Goal: Use online tool/utility

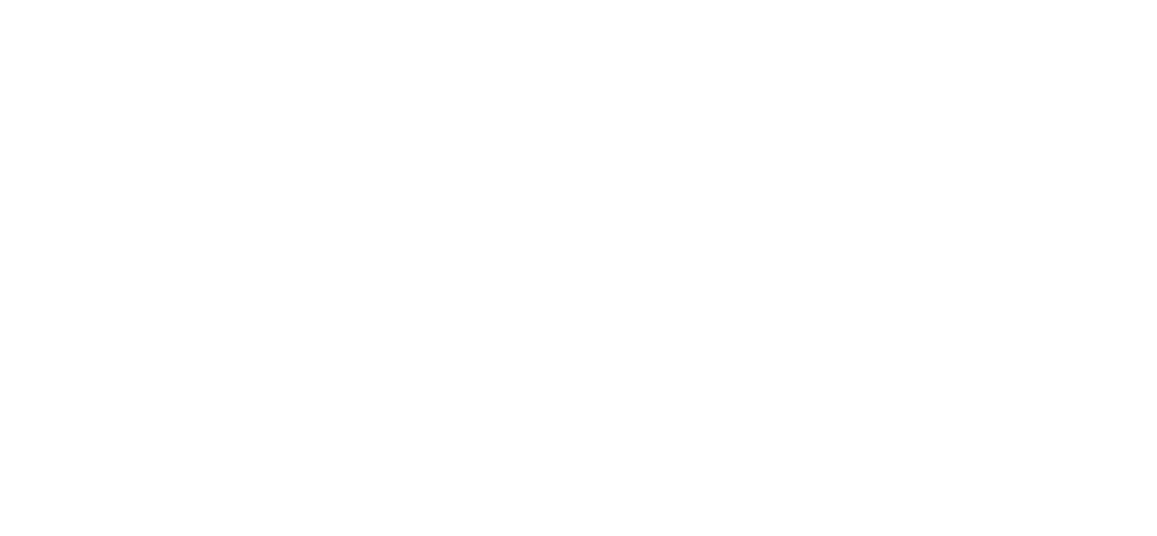
click at [610, 0] on html at bounding box center [578, 0] width 1157 height 0
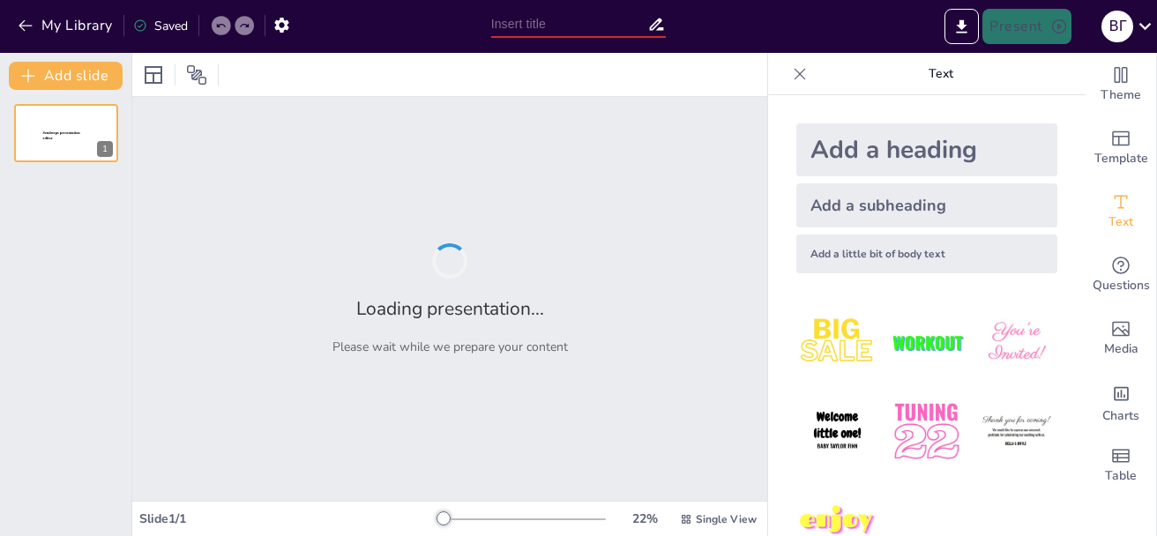
type input "Інфографіка: створення історичної довідки та класифікації ключниць"
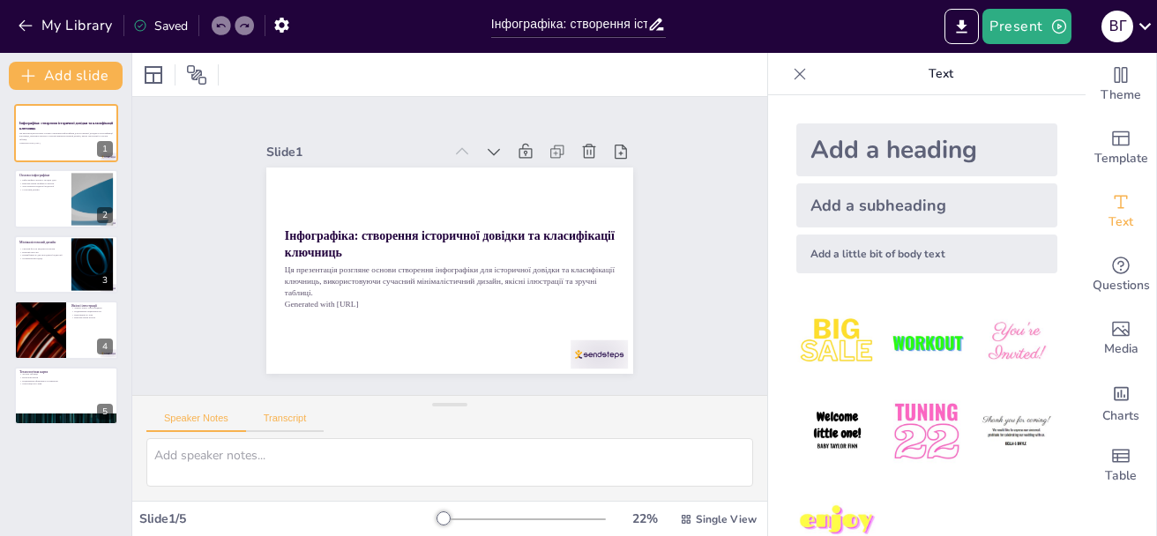
click at [282, 418] on button "Transcript" at bounding box center [285, 422] width 79 height 19
click at [184, 420] on button "Speaker Notes" at bounding box center [196, 422] width 100 height 19
click at [583, 348] on div at bounding box center [599, 355] width 57 height 29
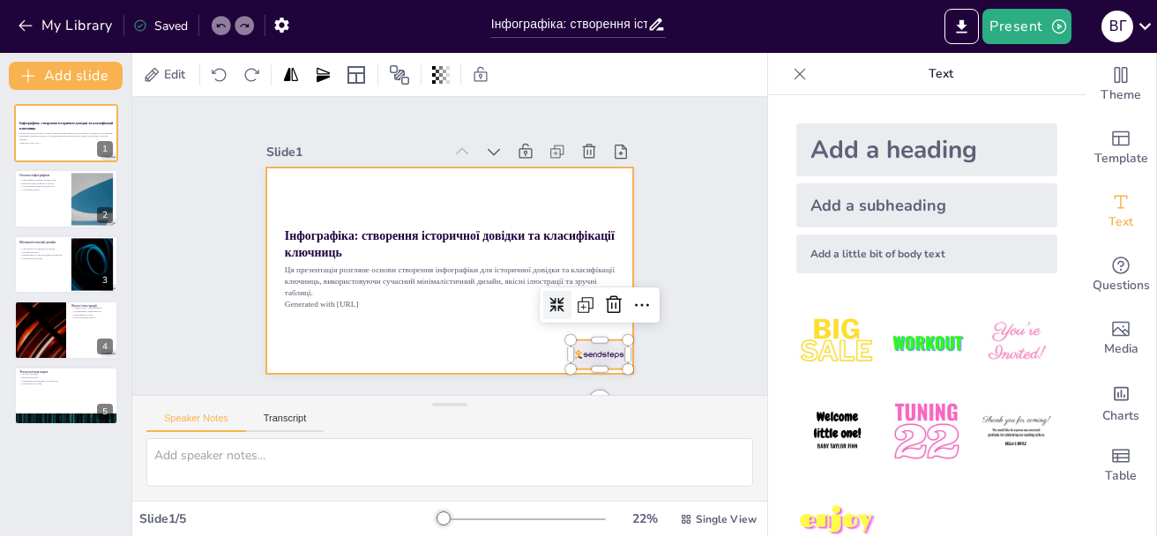
click at [376, 196] on div at bounding box center [449, 271] width 367 height 206
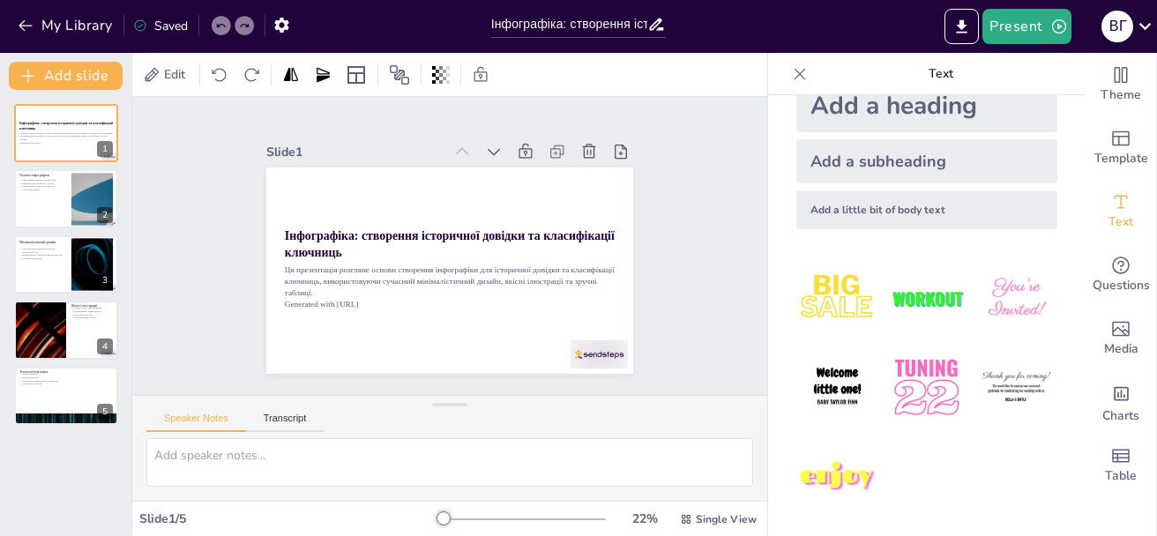
scroll to position [46, 0]
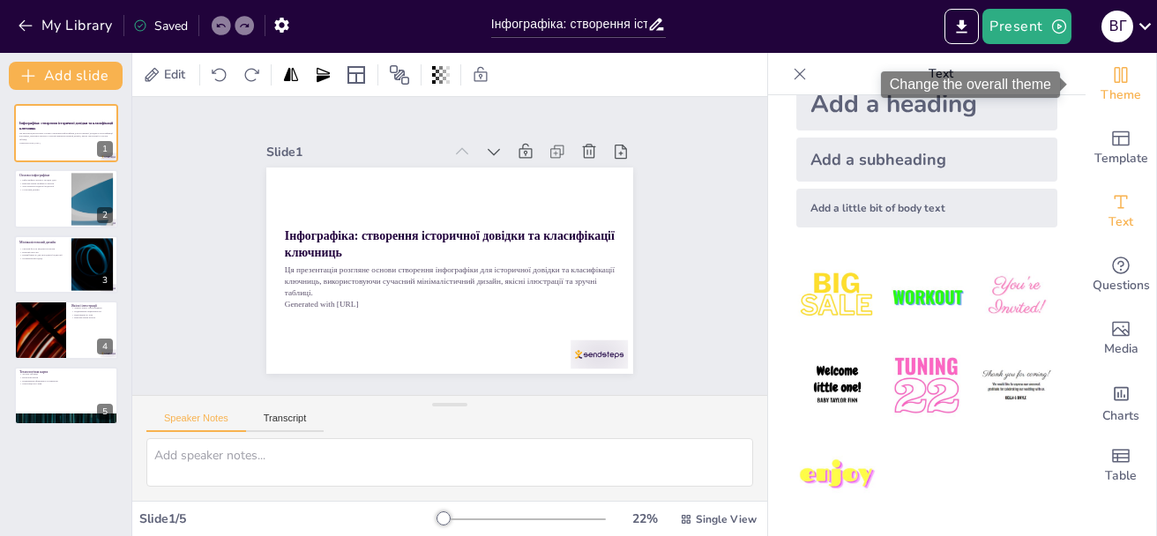
click at [1111, 81] on icon "Change the overall theme" at bounding box center [1121, 74] width 21 height 21
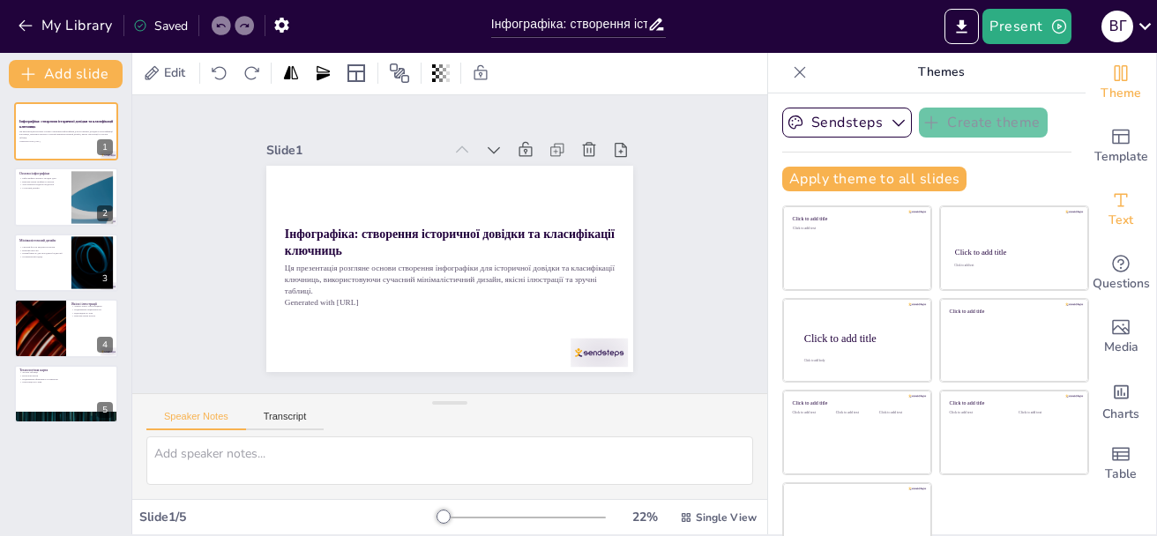
scroll to position [0, 0]
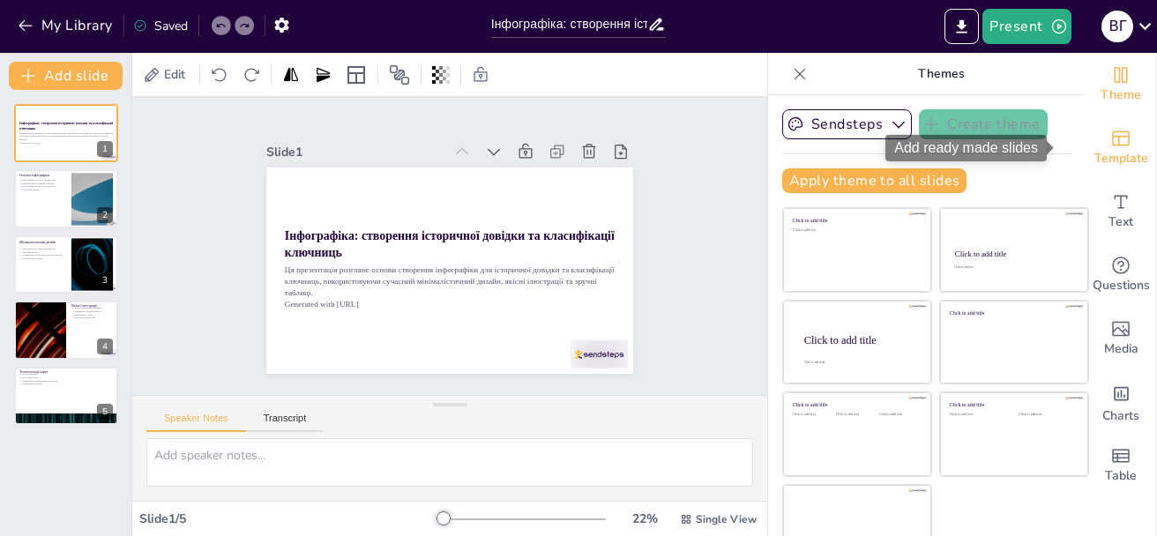
click at [1096, 149] on span "Template" at bounding box center [1122, 158] width 54 height 19
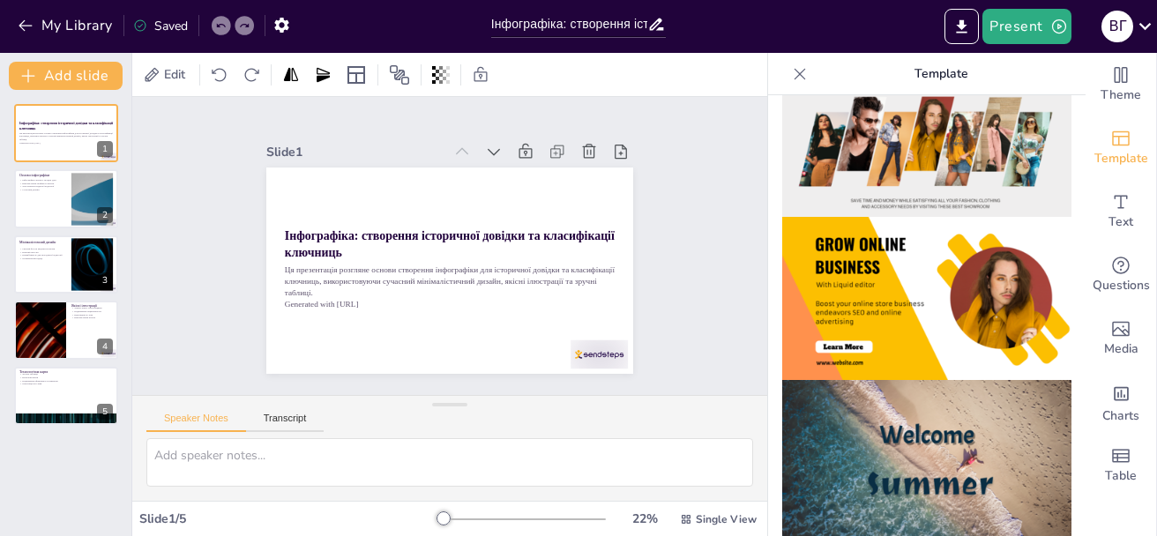
scroll to position [353, 0]
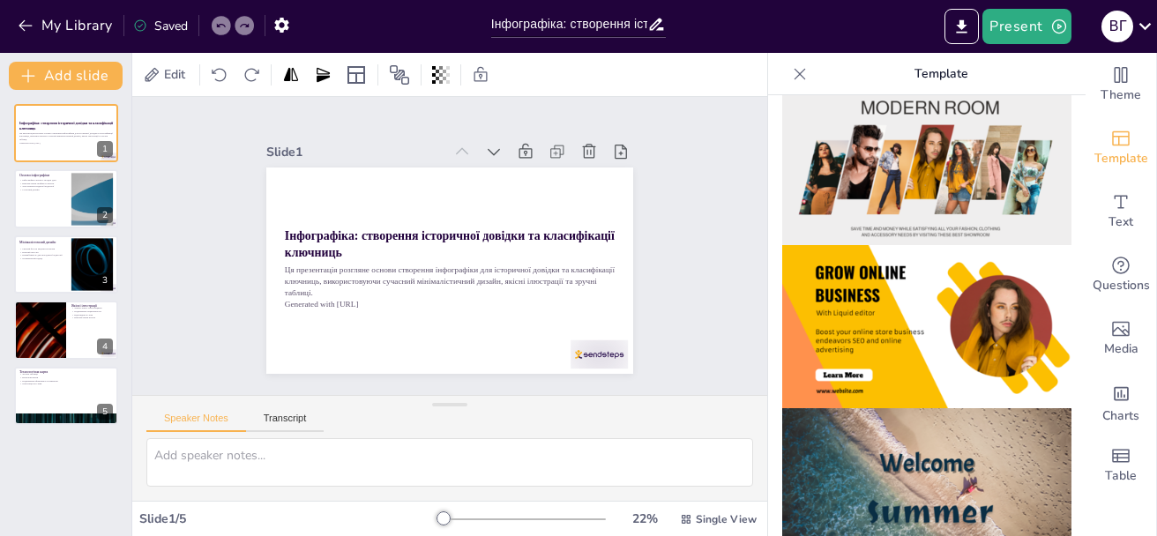
click at [964, 316] on img at bounding box center [927, 326] width 289 height 163
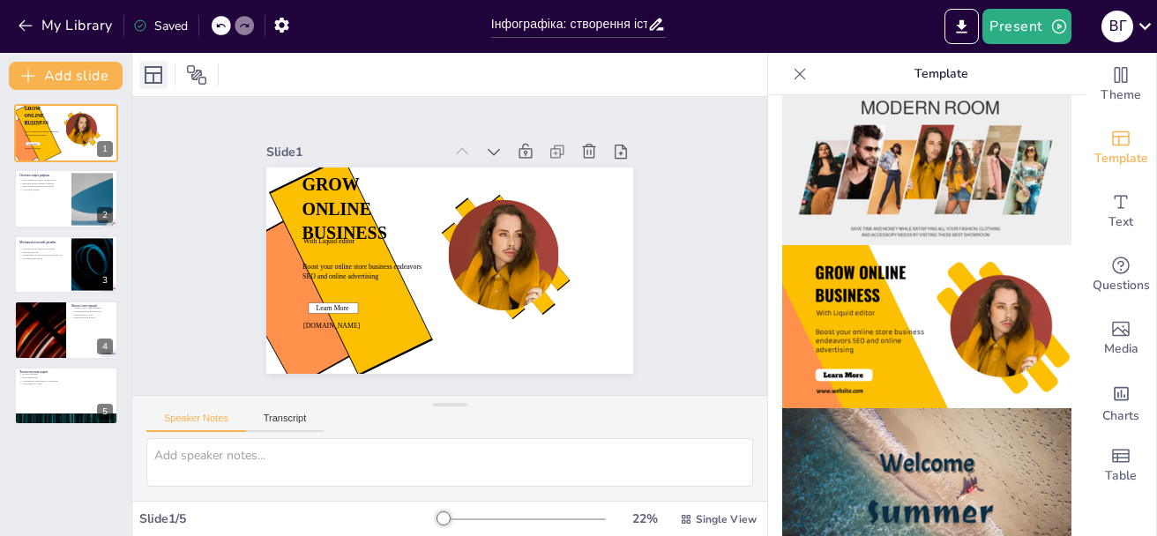
click at [154, 75] on icon at bounding box center [154, 75] width 18 height 18
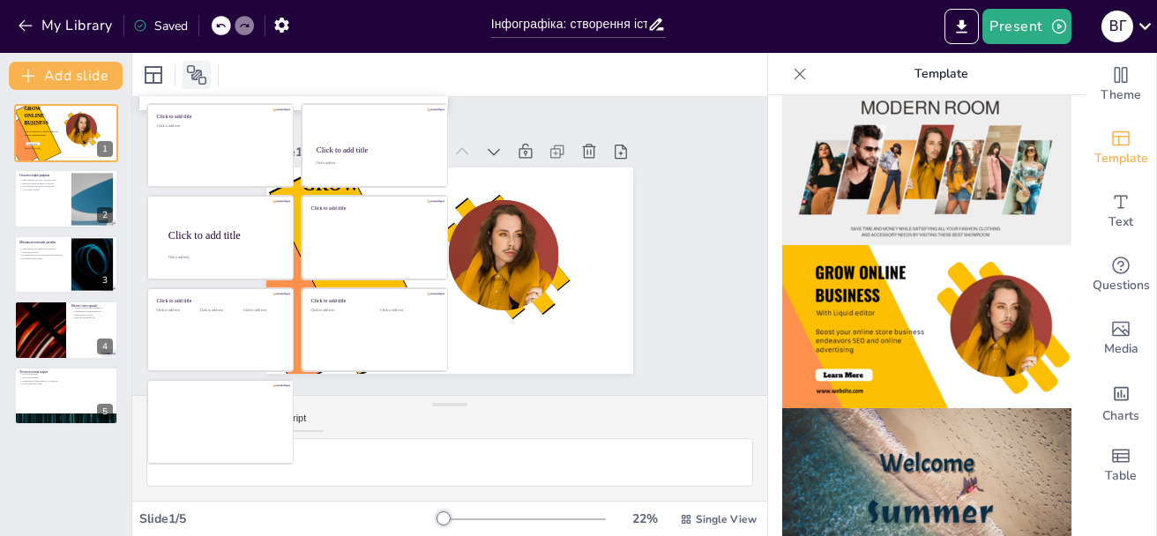
click at [190, 75] on icon at bounding box center [196, 74] width 21 height 21
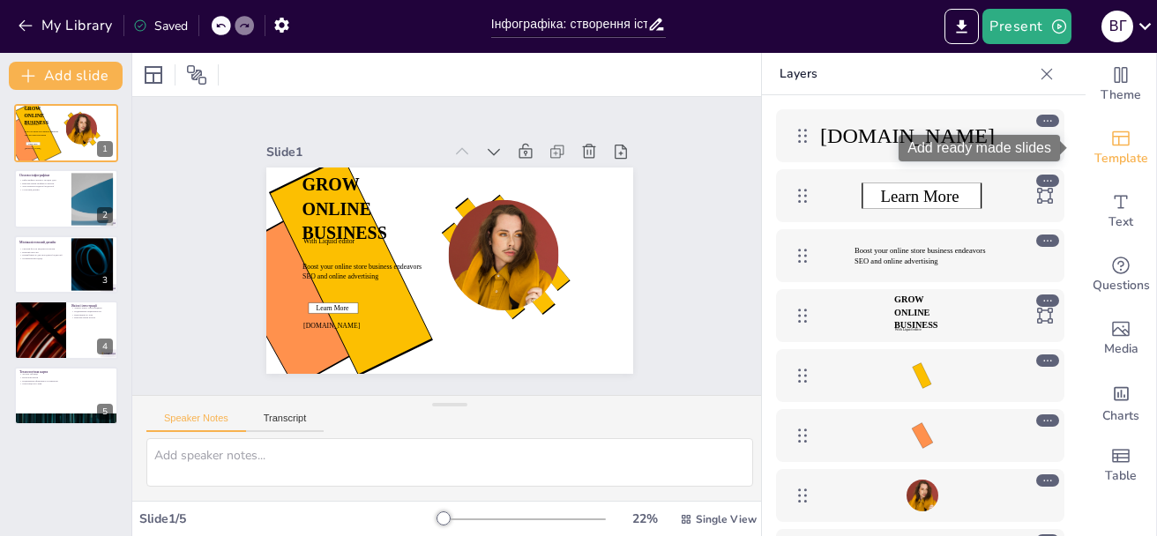
click at [1107, 149] on span "Template" at bounding box center [1122, 158] width 54 height 19
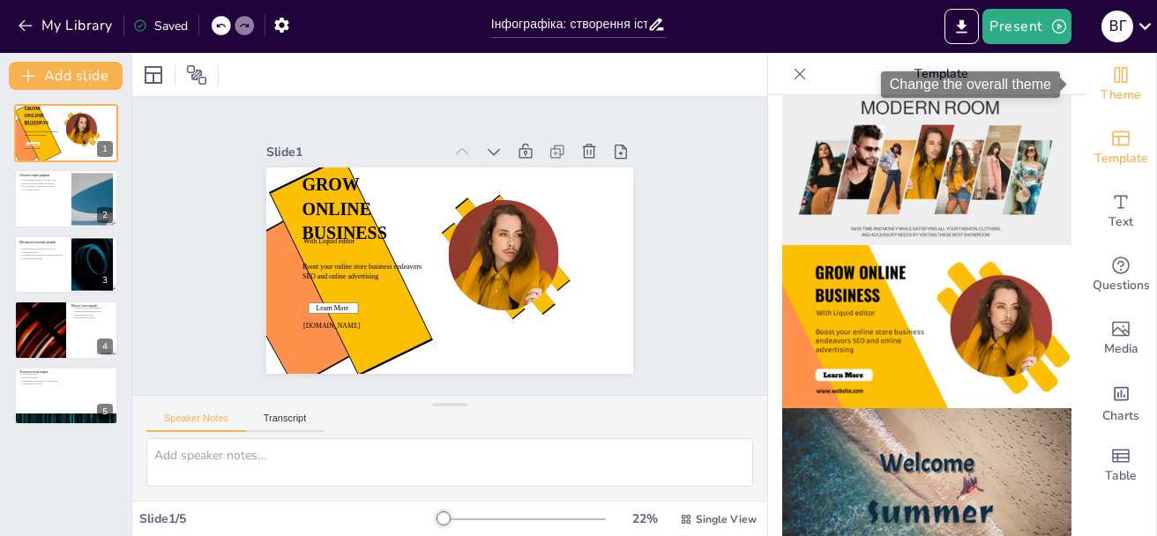
click at [1111, 80] on icon "Change the overall theme" at bounding box center [1121, 74] width 21 height 21
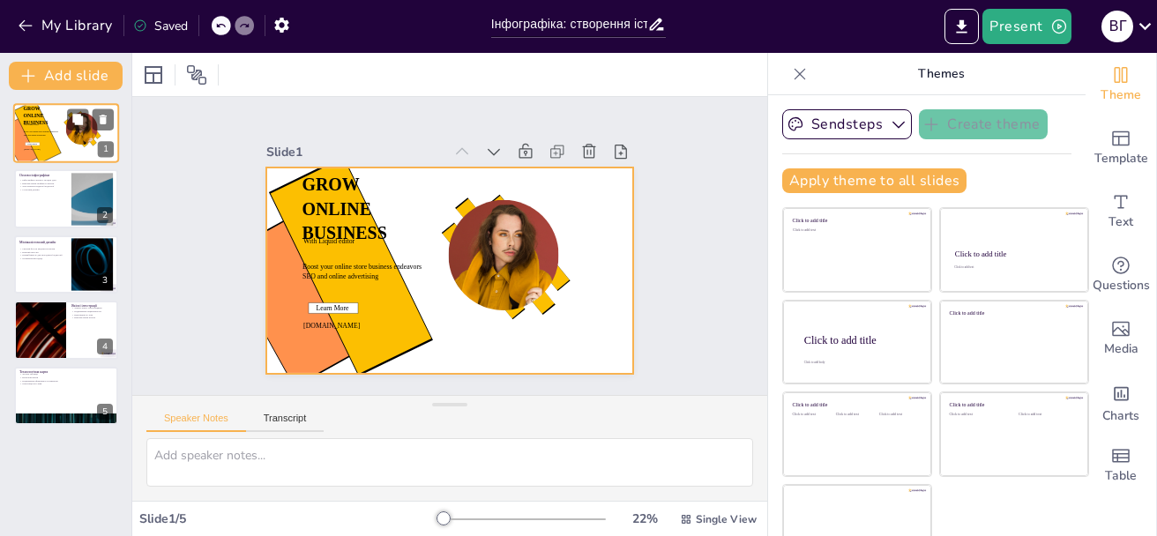
click at [60, 141] on div at bounding box center [66, 133] width 106 height 60
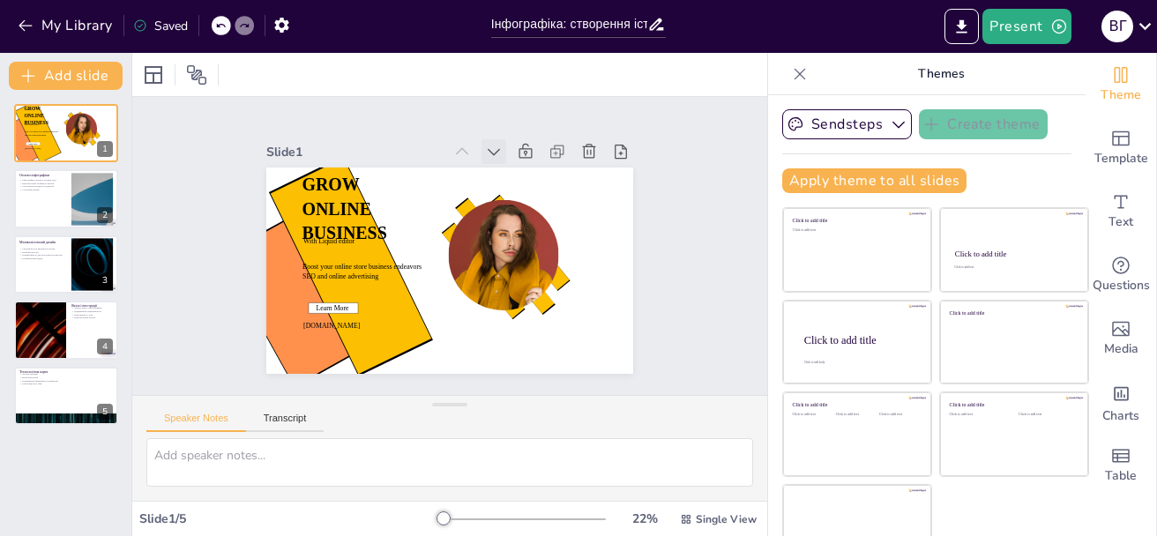
click at [485, 146] on icon at bounding box center [494, 152] width 18 height 18
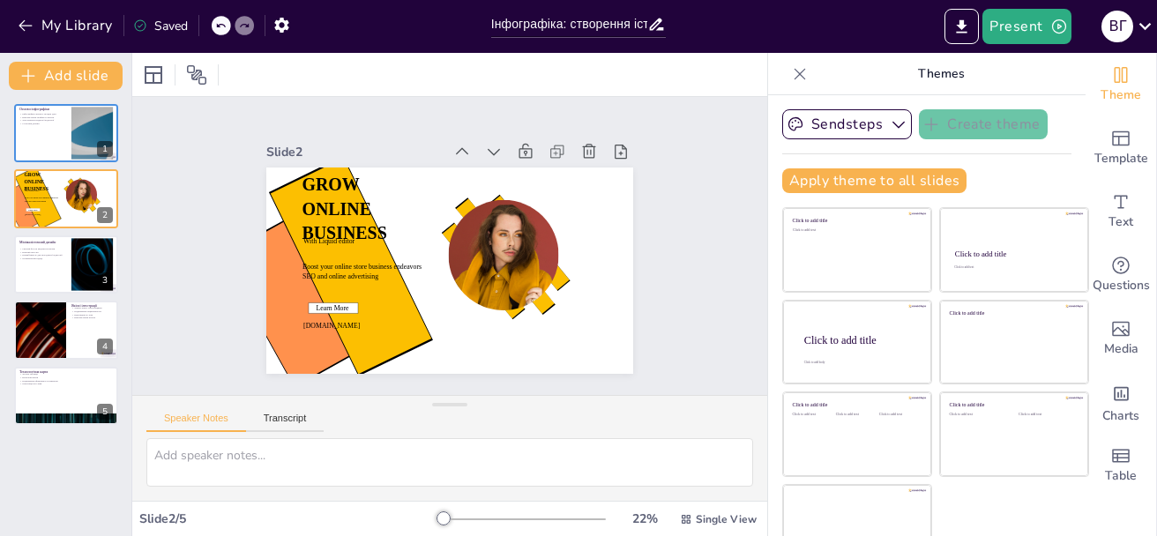
click at [485, 146] on icon at bounding box center [494, 152] width 18 height 18
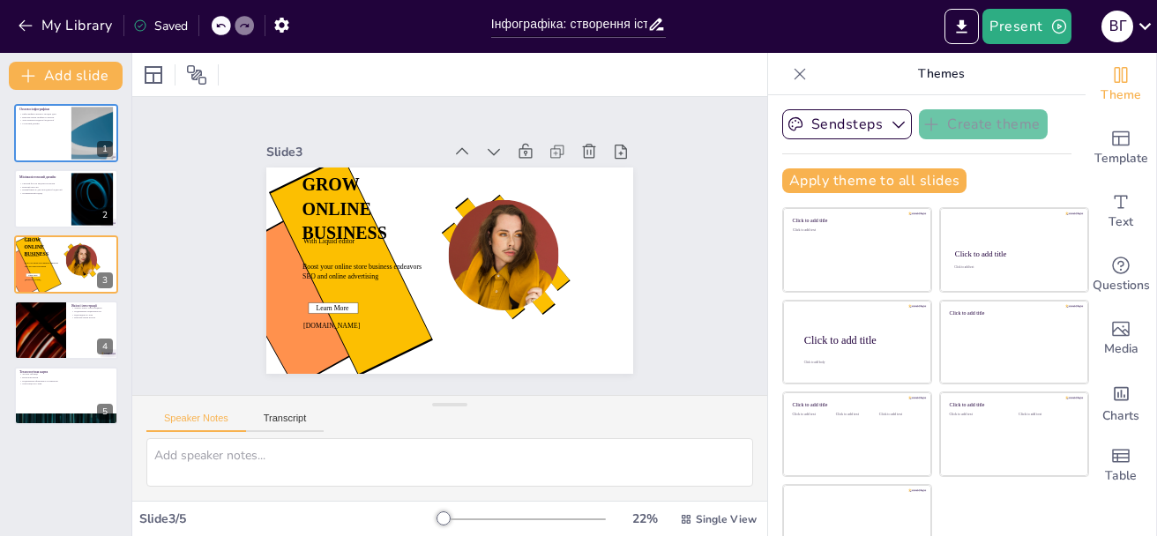
click at [485, 146] on icon at bounding box center [494, 152] width 18 height 18
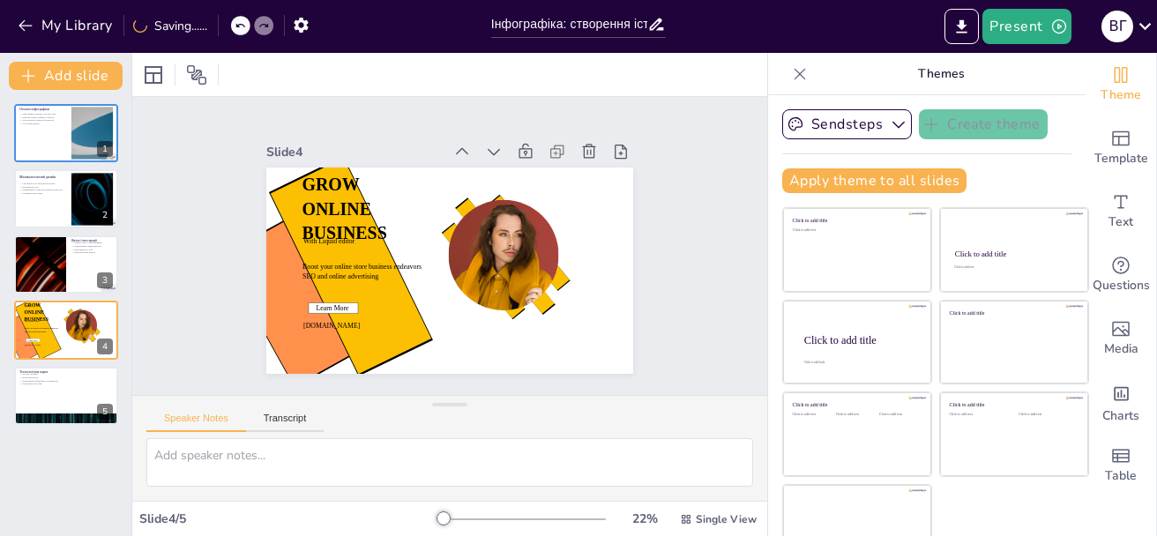
click at [485, 146] on icon at bounding box center [494, 152] width 18 height 18
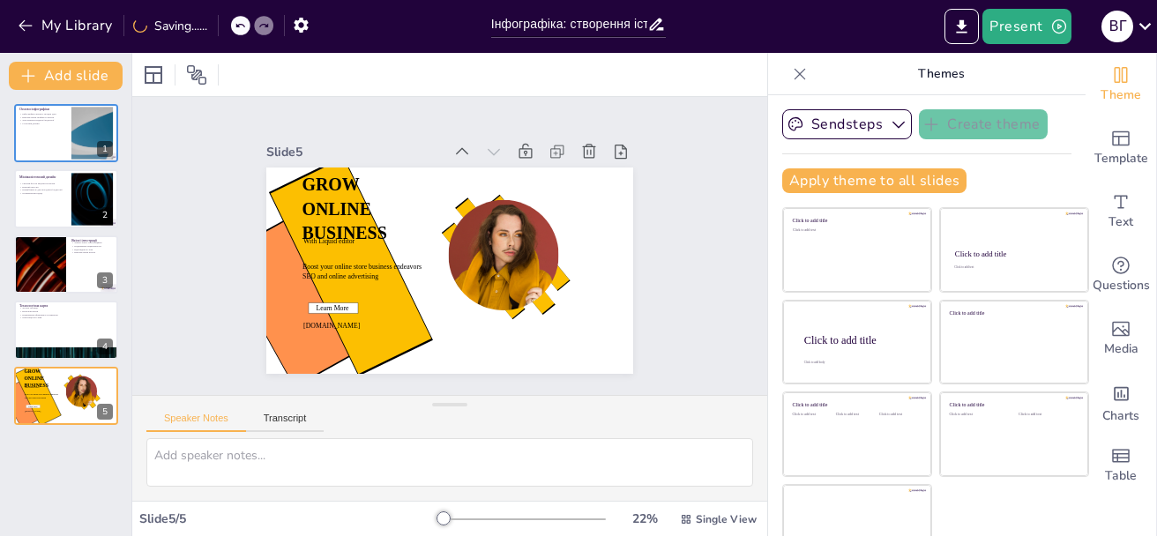
click at [485, 146] on icon at bounding box center [494, 152] width 18 height 18
click at [453, 149] on icon at bounding box center [462, 152] width 18 height 18
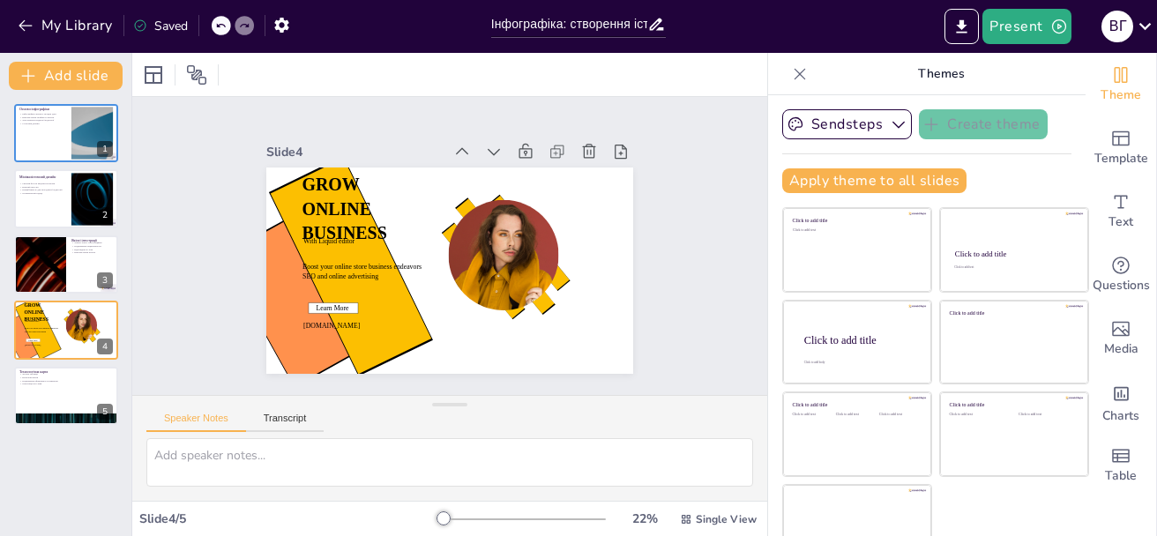
click at [462, 149] on icon at bounding box center [471, 153] width 19 height 19
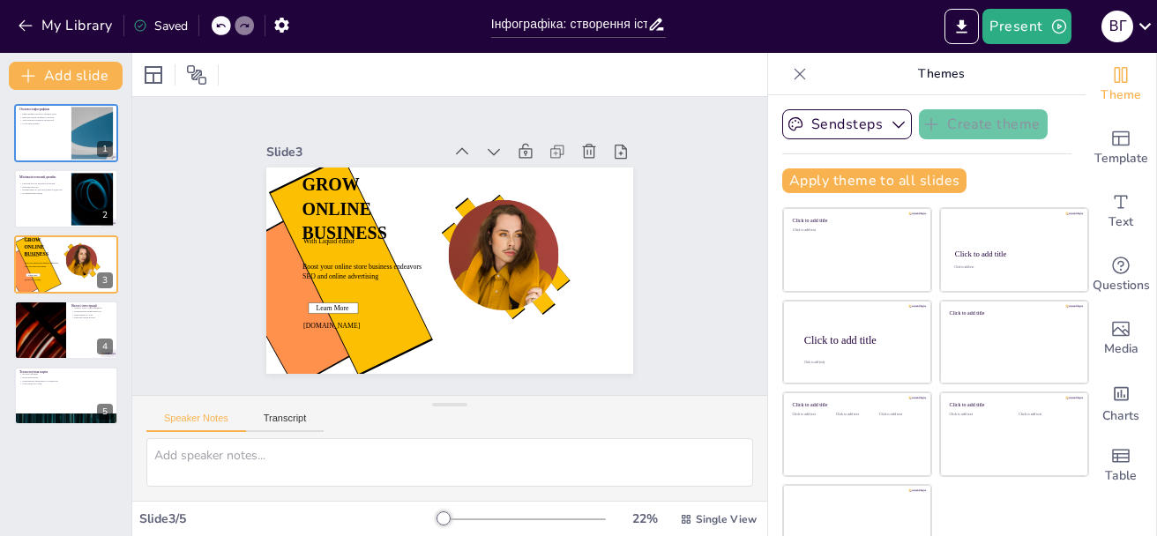
click at [453, 149] on icon at bounding box center [462, 152] width 18 height 18
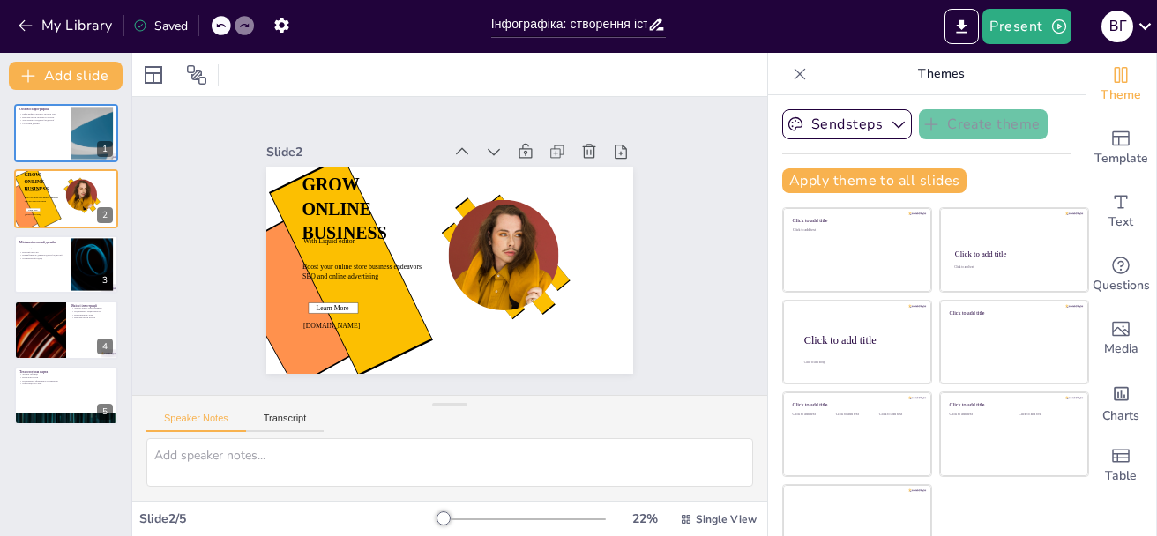
click at [453, 149] on icon at bounding box center [462, 152] width 18 height 18
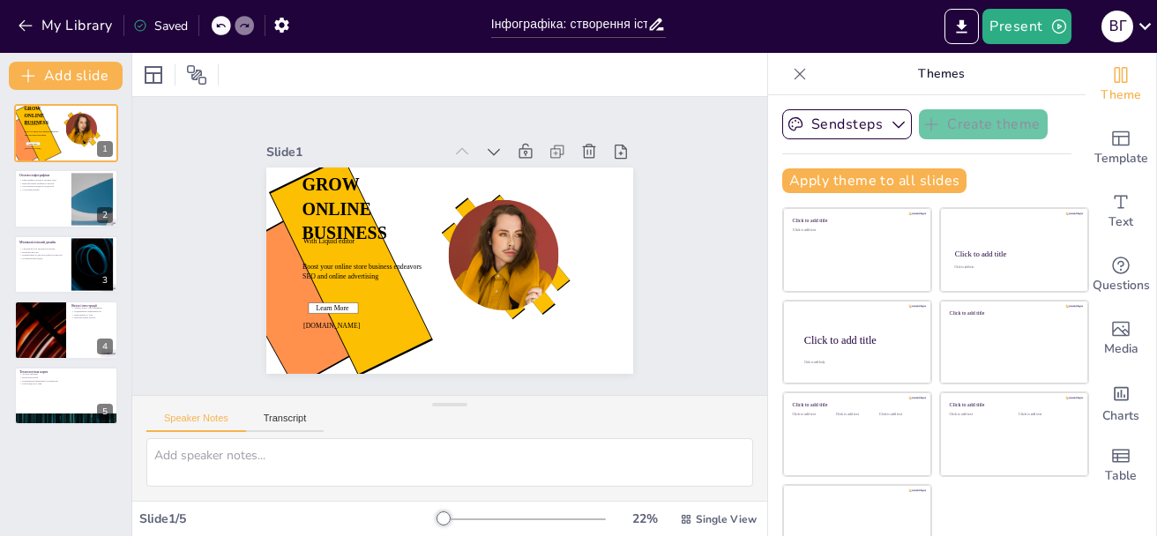
click at [462, 149] on icon at bounding box center [471, 153] width 19 height 19
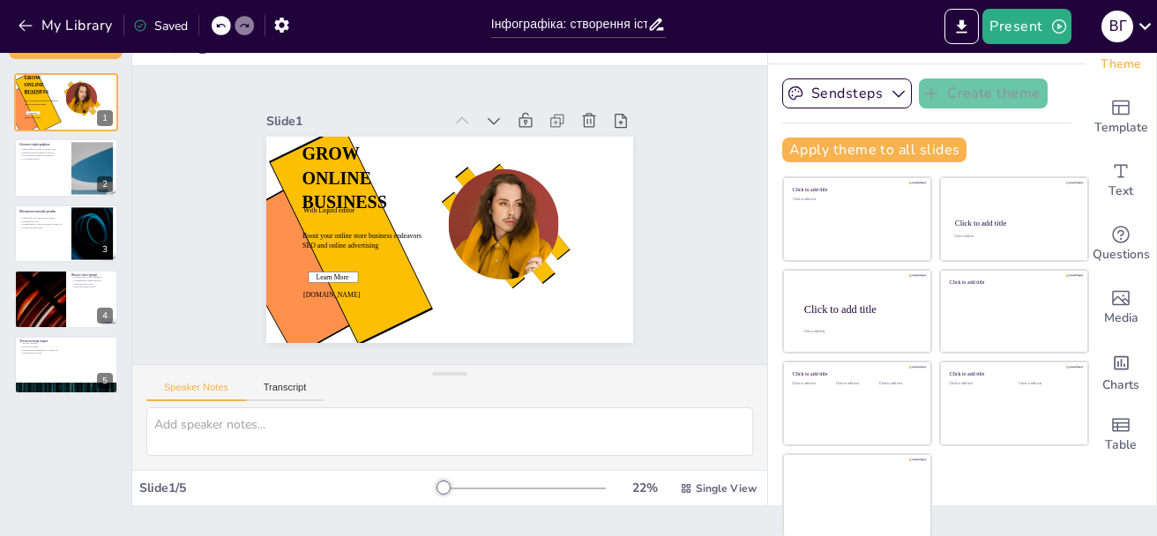
scroll to position [33, 0]
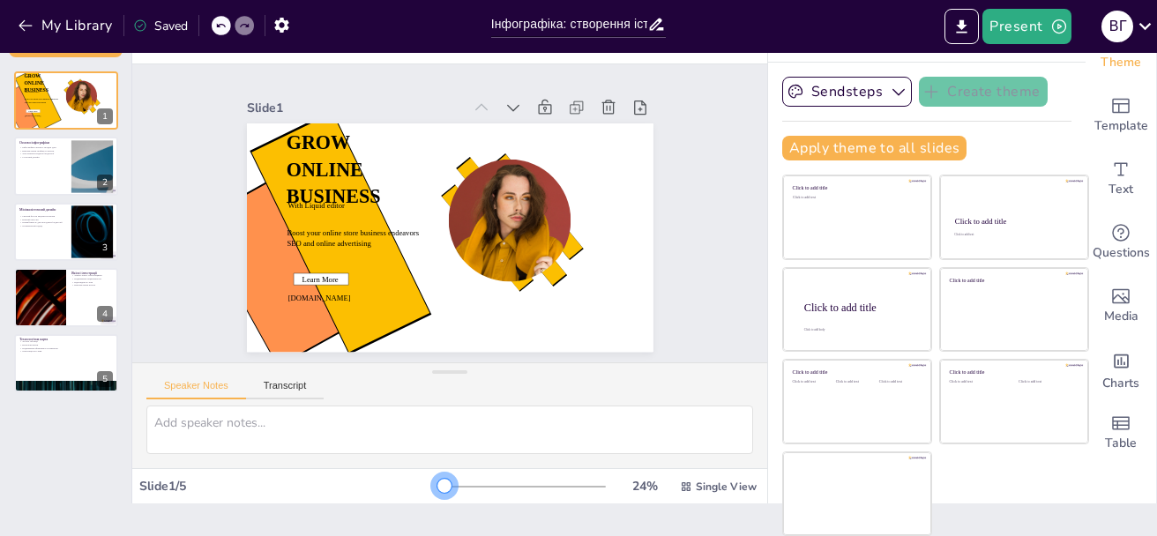
click at [438, 488] on div at bounding box center [445, 486] width 14 height 14
click at [60, 161] on div at bounding box center [66, 167] width 106 height 60
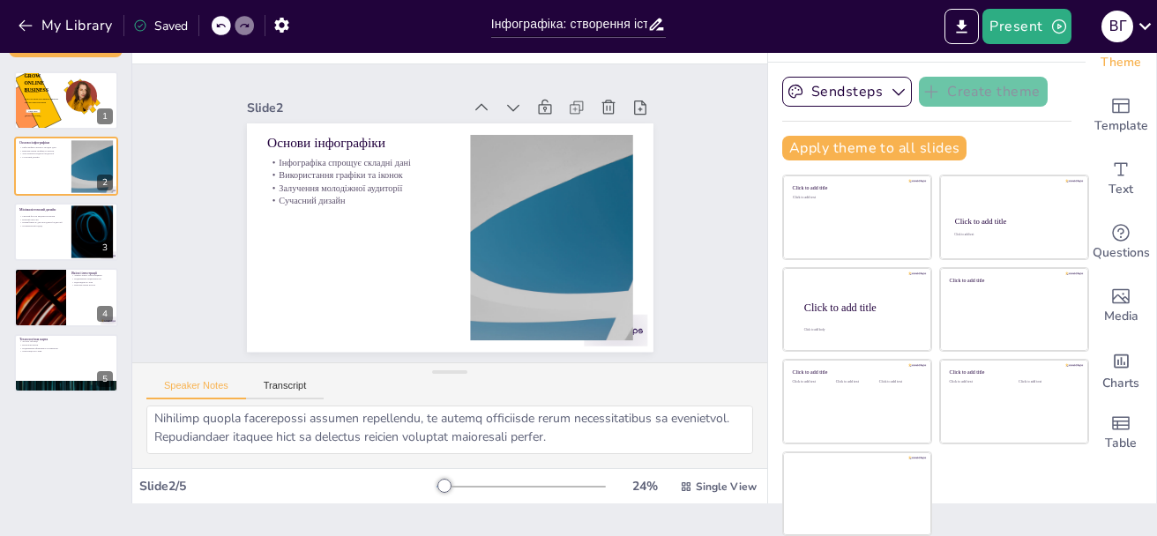
scroll to position [171, 0]
click at [38, 243] on div at bounding box center [66, 232] width 106 height 60
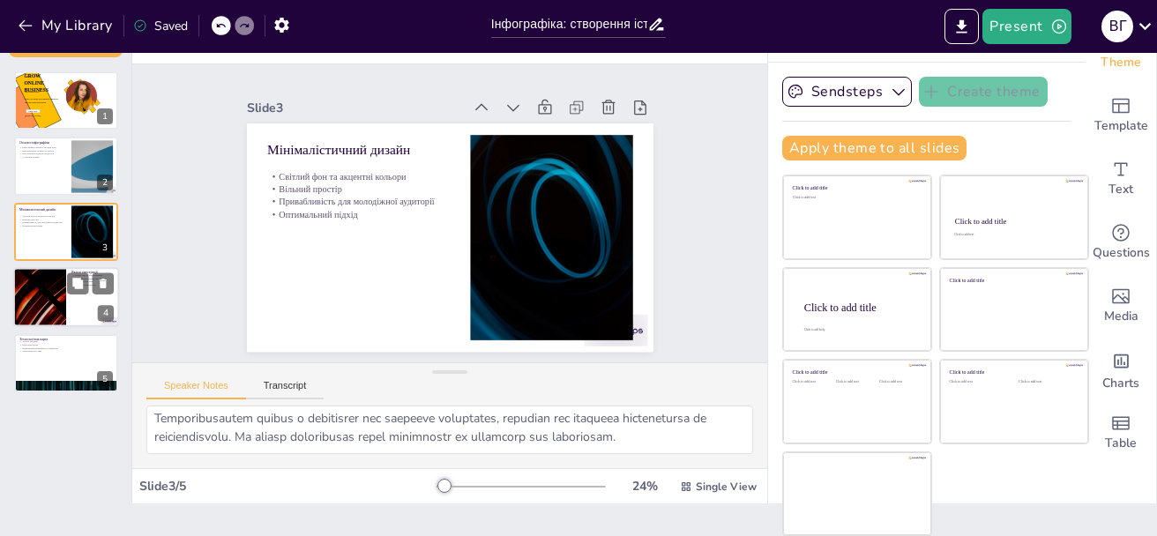
click at [29, 297] on div at bounding box center [40, 297] width 106 height 60
type textarea "Loremi dolors ametconsecte adipisci elitseddoeiu temporinci, utlabor et dolore …"
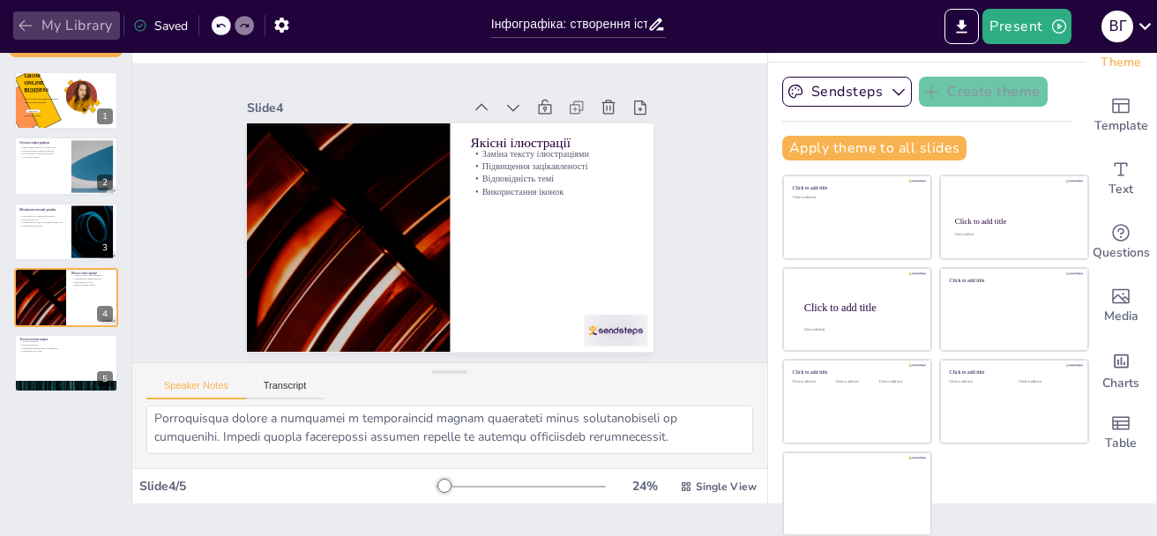
click at [29, 27] on icon "button" at bounding box center [26, 26] width 18 height 18
